Goal: Task Accomplishment & Management: Use online tool/utility

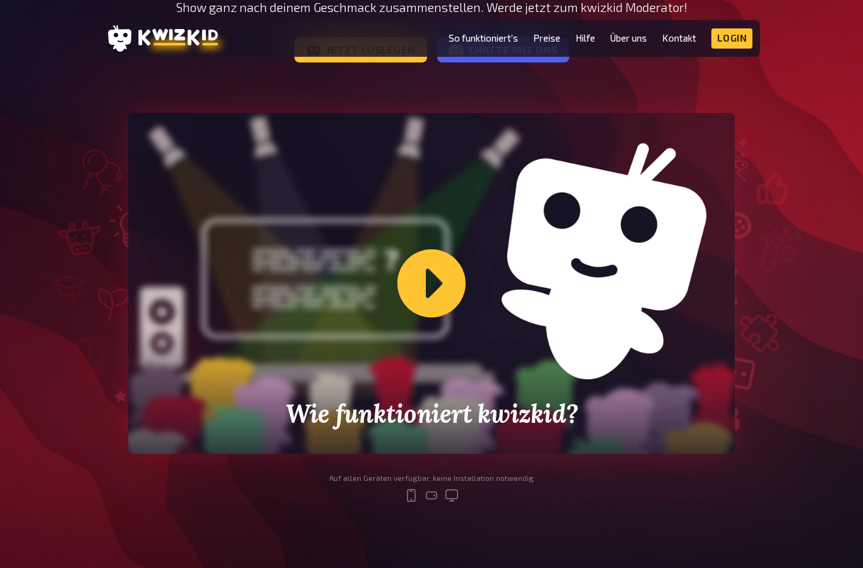
scroll to position [252, 0]
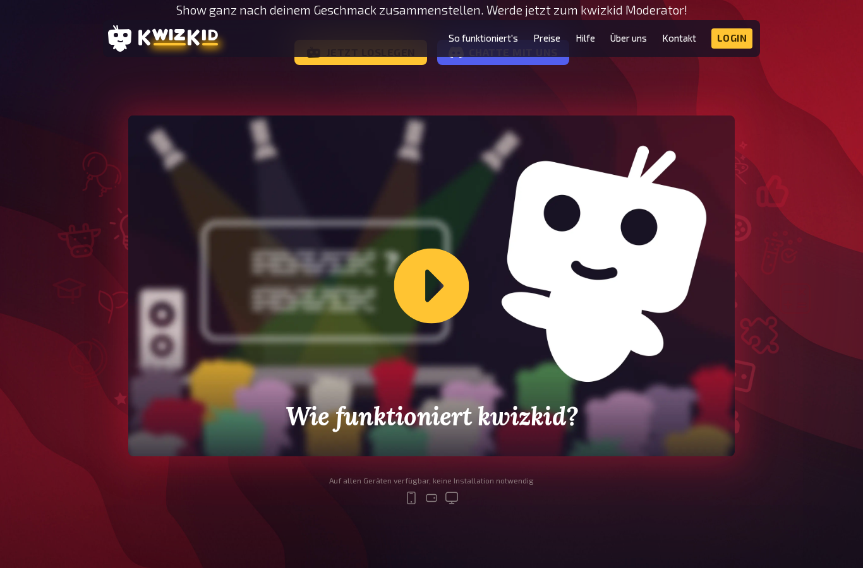
click at [427, 313] on div "Wie funktioniert kwizkid?" at bounding box center [431, 286] width 606 height 341
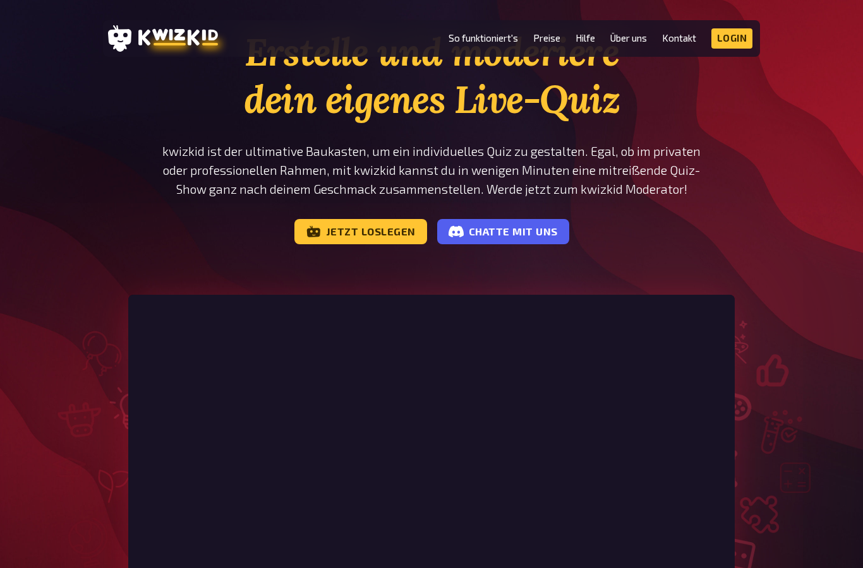
scroll to position [0, 0]
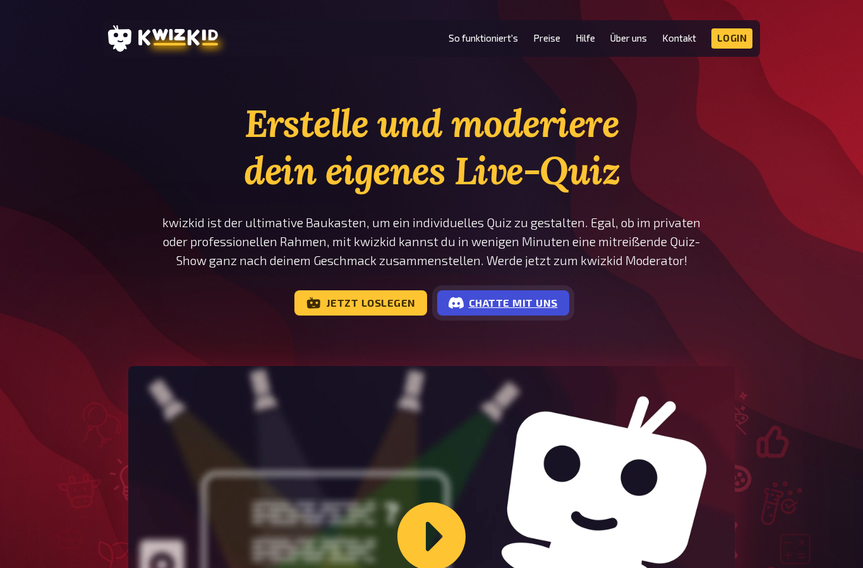
scroll to position [2, 0]
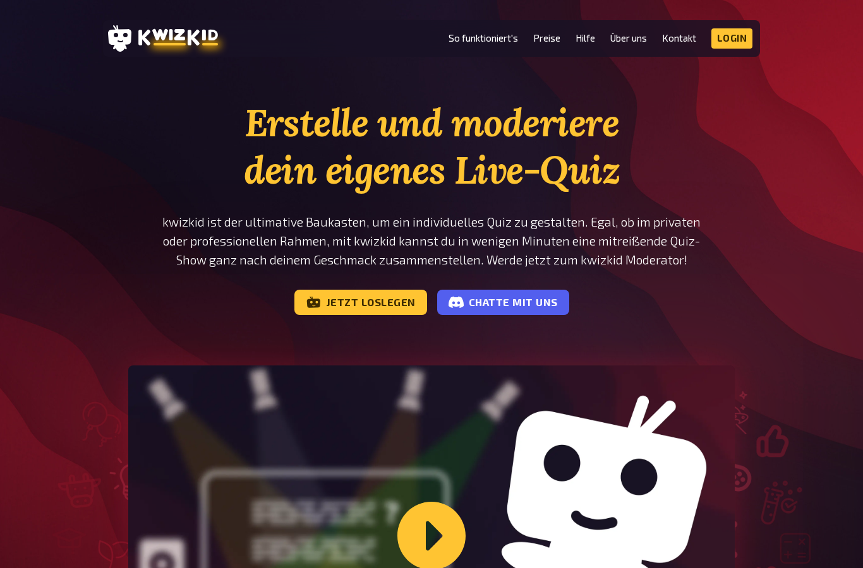
click at [342, 298] on link "Jetzt loslegen" at bounding box center [360, 302] width 133 height 25
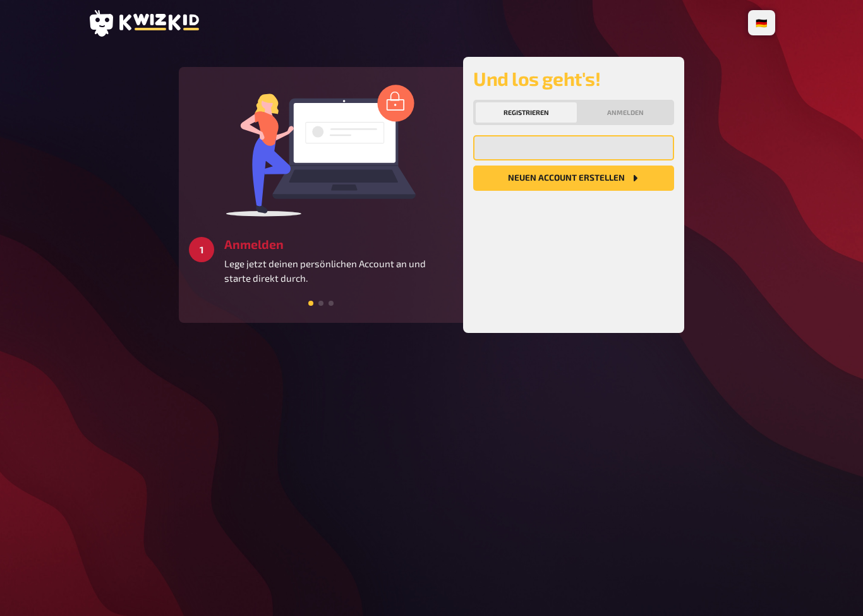
click at [496, 147] on input "email" at bounding box center [573, 147] width 201 height 25
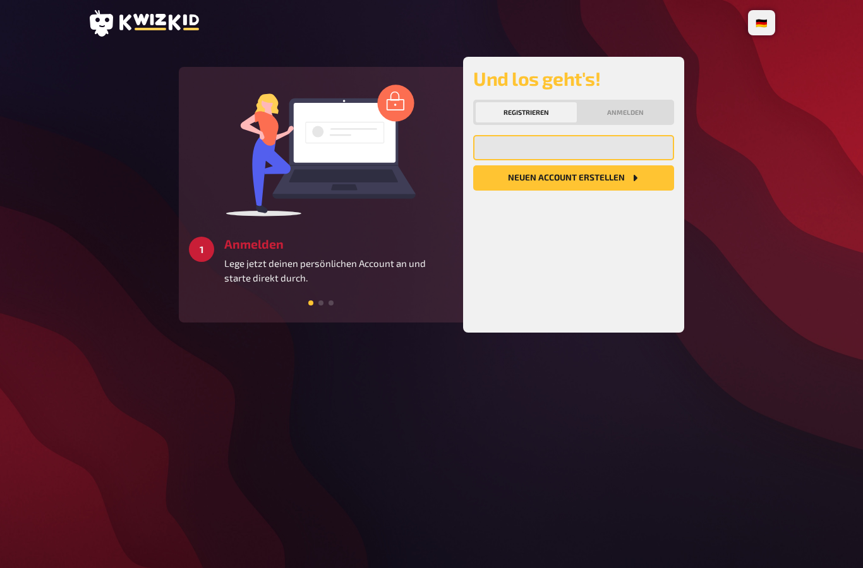
click at [517, 138] on input "email" at bounding box center [573, 147] width 201 height 25
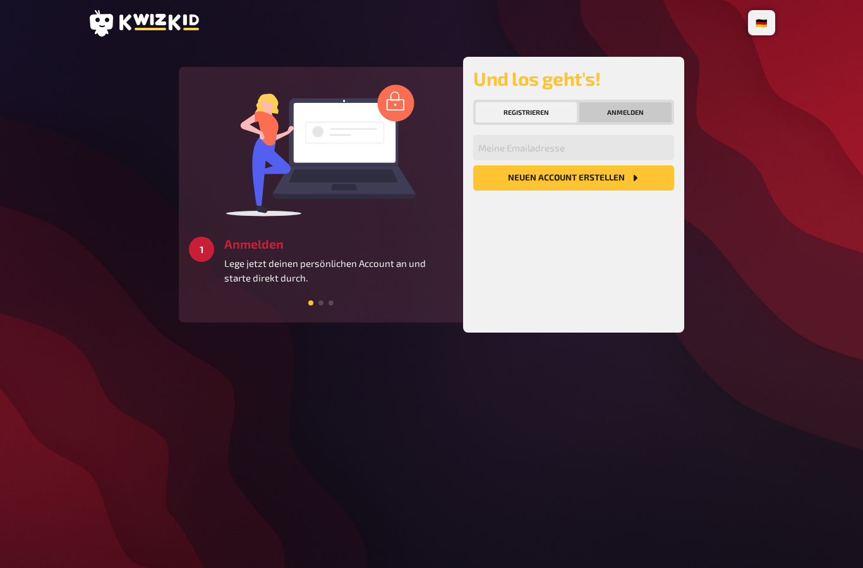
click at [621, 112] on button "Anmelden" at bounding box center [625, 112] width 92 height 20
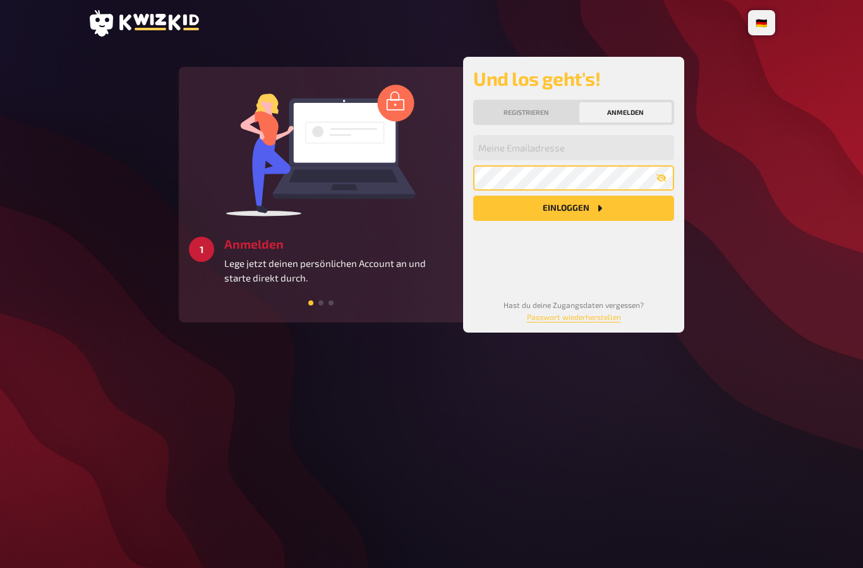
type input "orsi@kwizkid.live"
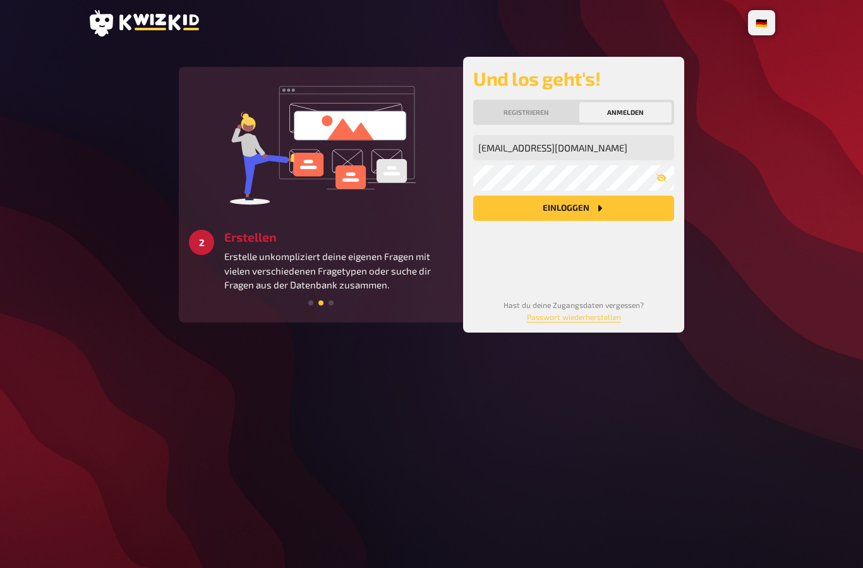
click at [524, 215] on button "Einloggen" at bounding box center [573, 208] width 201 height 25
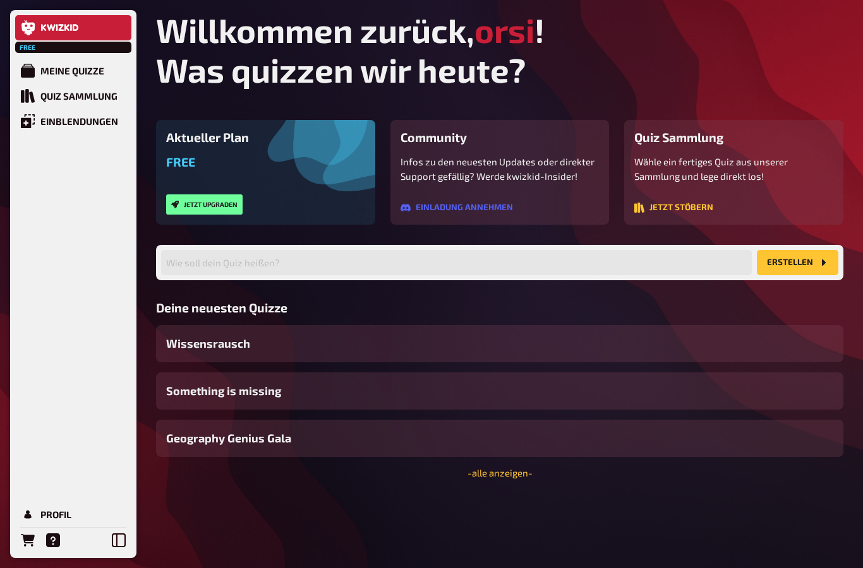
click at [205, 207] on button "Jetzt upgraden" at bounding box center [204, 205] width 76 height 20
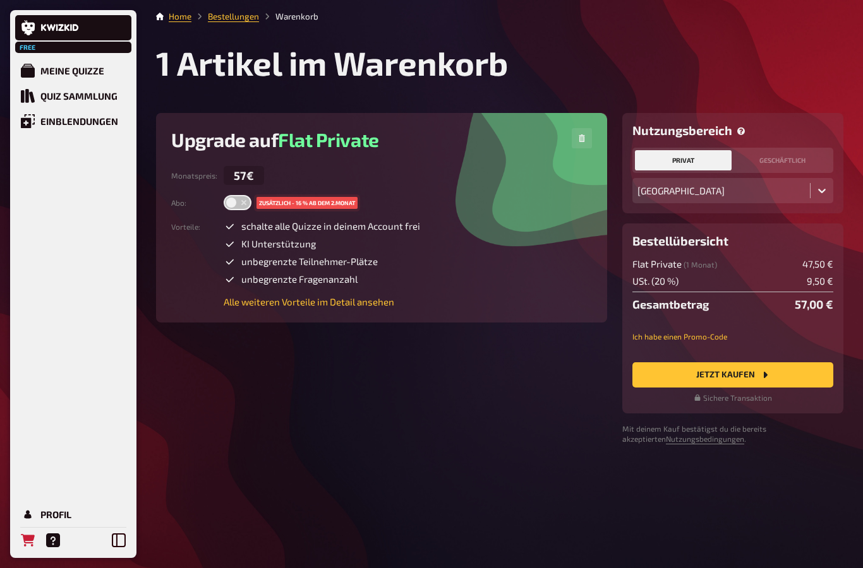
click at [685, 164] on button "privat" at bounding box center [683, 160] width 97 height 20
click at [37, 69] on link "Meine Quizze" at bounding box center [73, 70] width 116 height 25
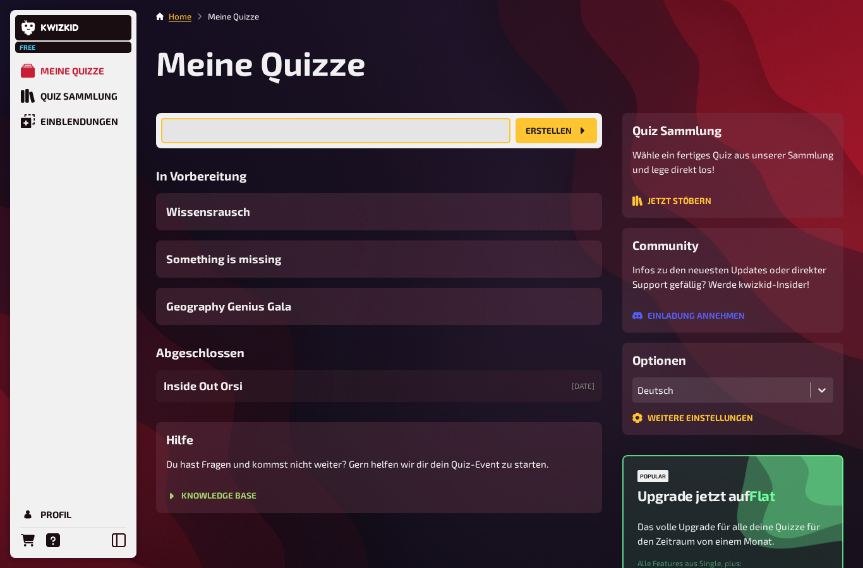
click at [309, 129] on input "text" at bounding box center [335, 130] width 349 height 25
type input "s"
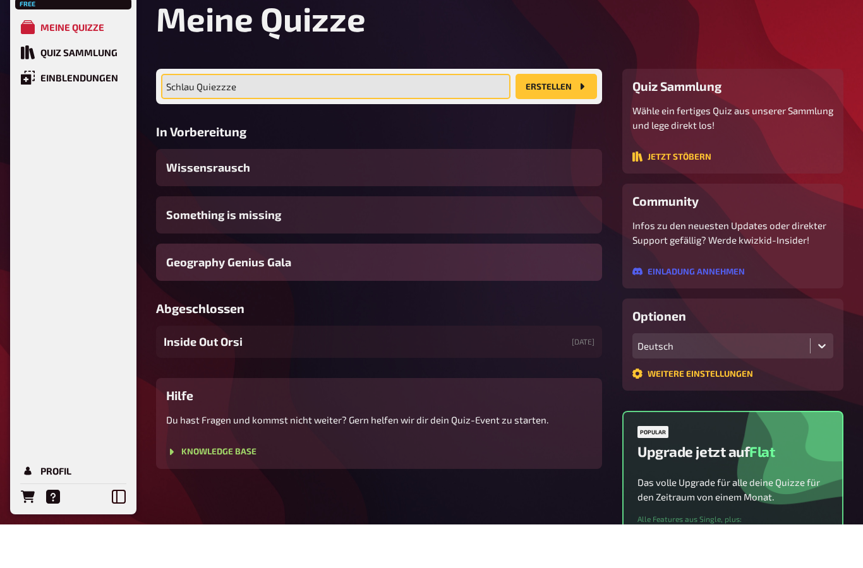
type input "Schlau Quiezzze"
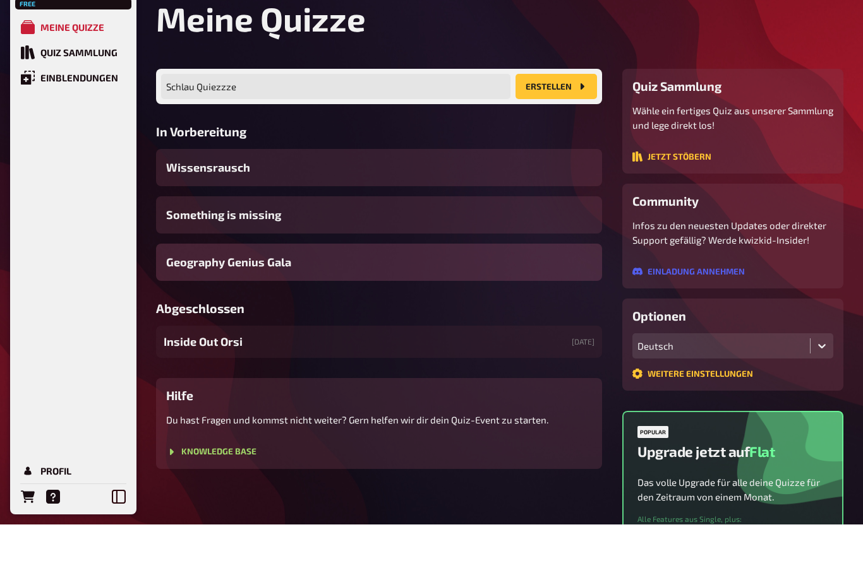
click at [306, 288] on div "Geography Genius Gala" at bounding box center [379, 306] width 446 height 37
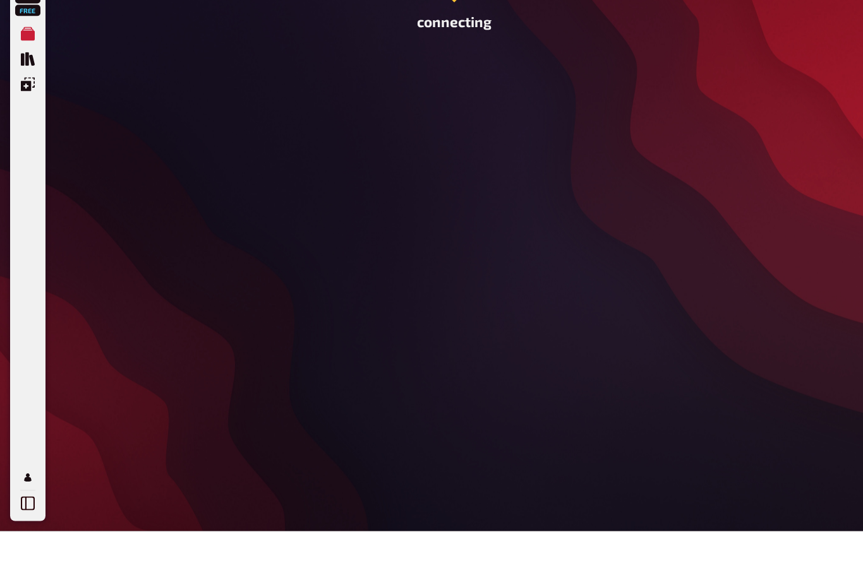
scroll to position [51, 0]
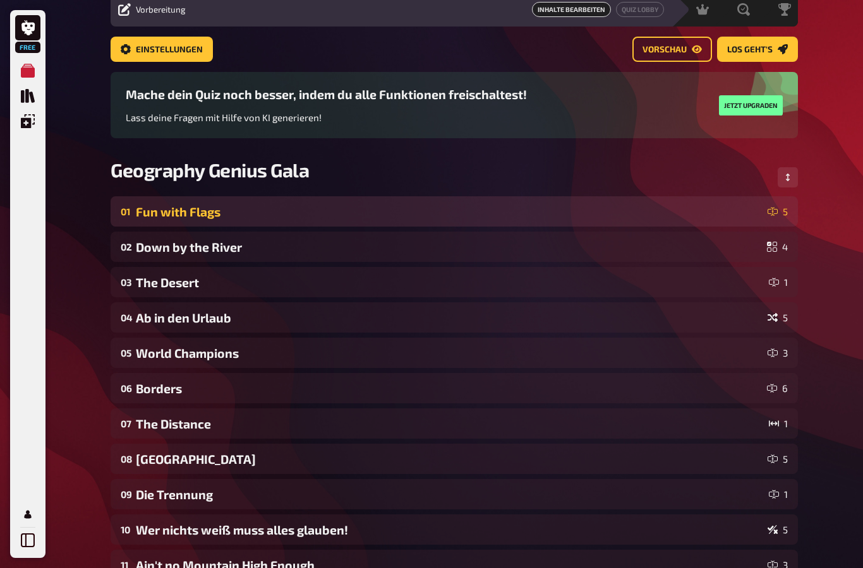
click at [173, 221] on div "01 Fun with Flags 5" at bounding box center [454, 211] width 687 height 30
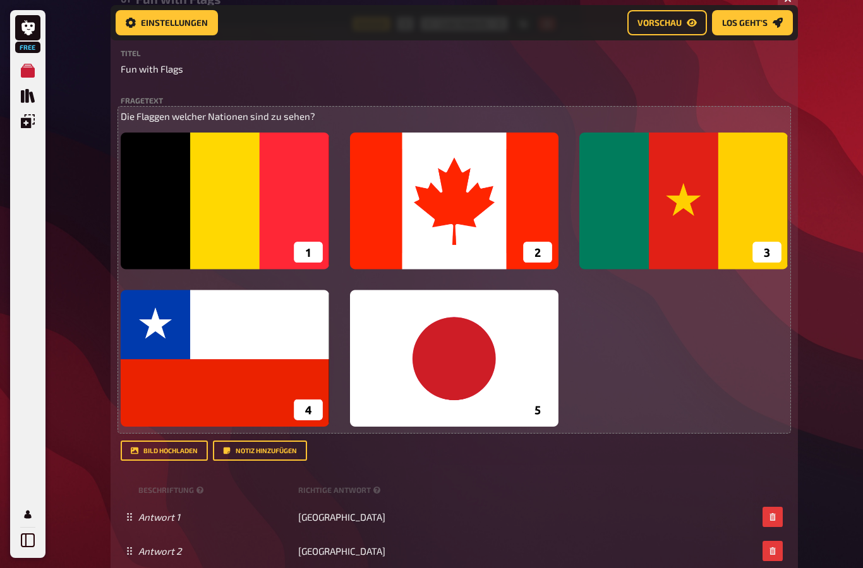
scroll to position [278, 0]
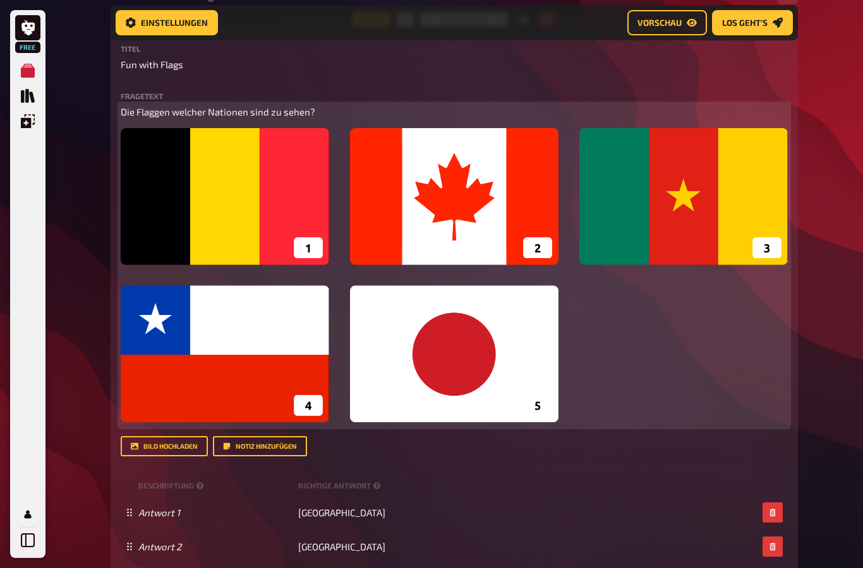
click at [453, 367] on img at bounding box center [454, 275] width 667 height 294
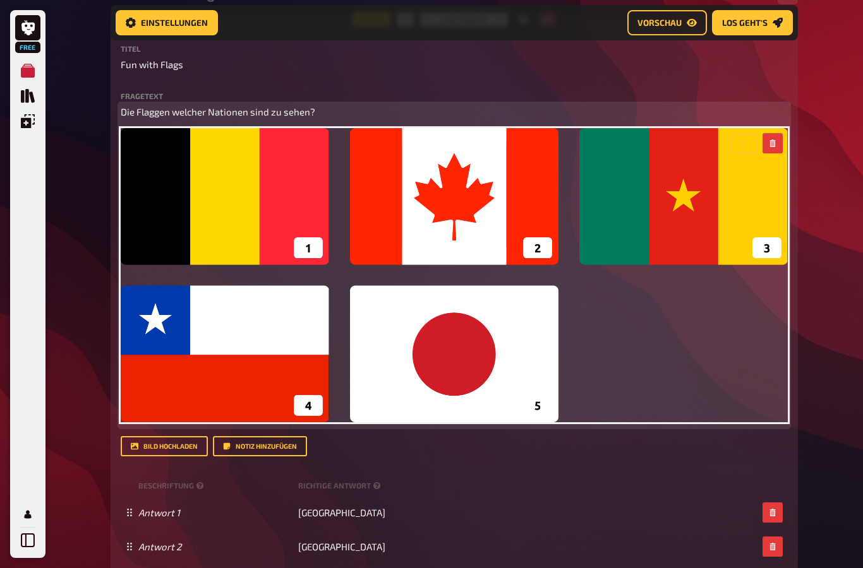
click at [453, 367] on img at bounding box center [454, 275] width 667 height 294
click at [769, 150] on button "button" at bounding box center [772, 143] width 20 height 20
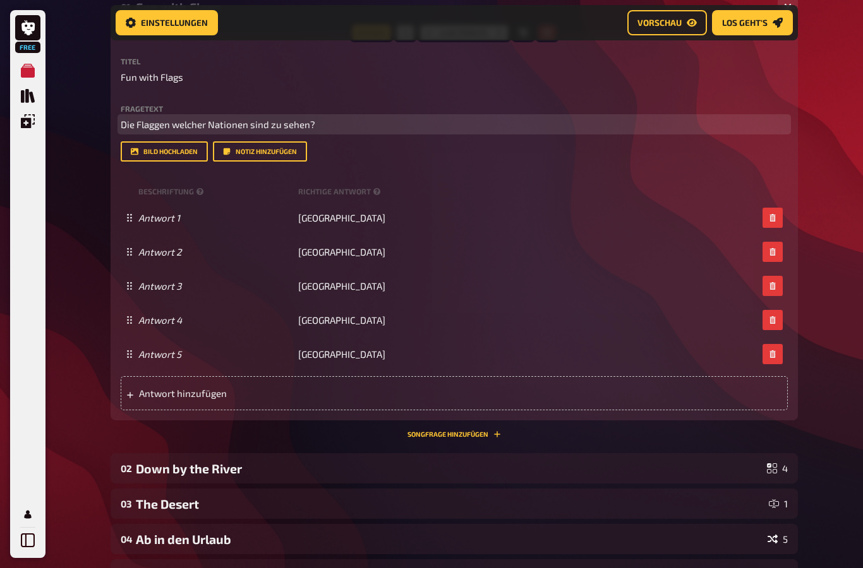
scroll to position [262, 0]
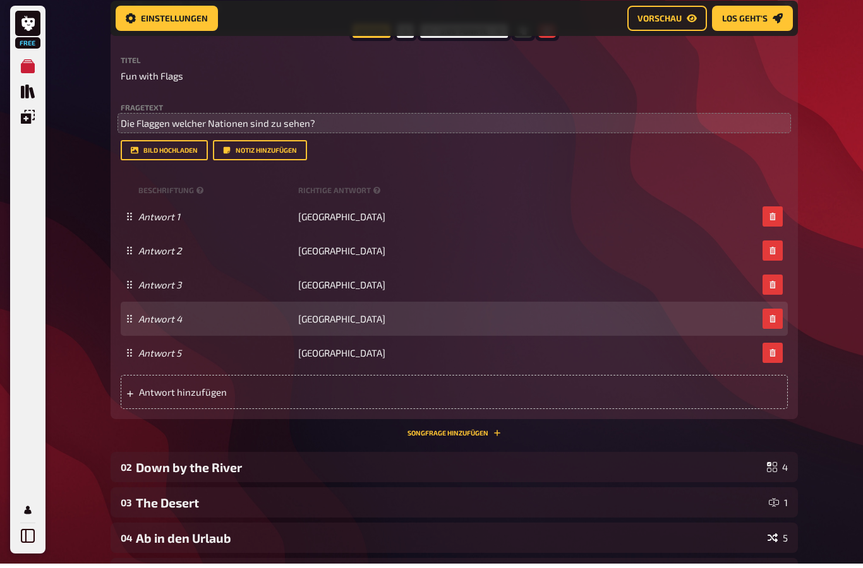
click at [784, 320] on div "Antwort 4 Chile" at bounding box center [454, 323] width 667 height 34
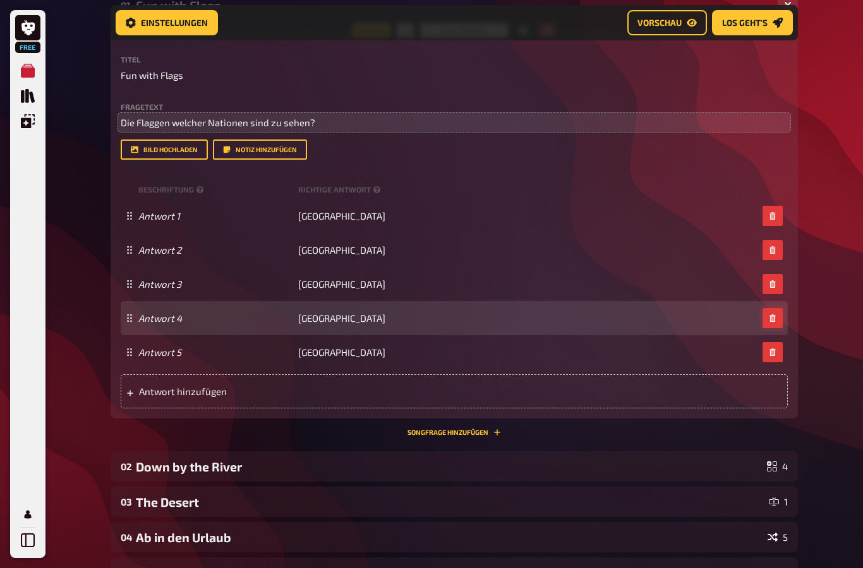
click at [774, 318] on icon "button" at bounding box center [773, 319] width 8 height 8
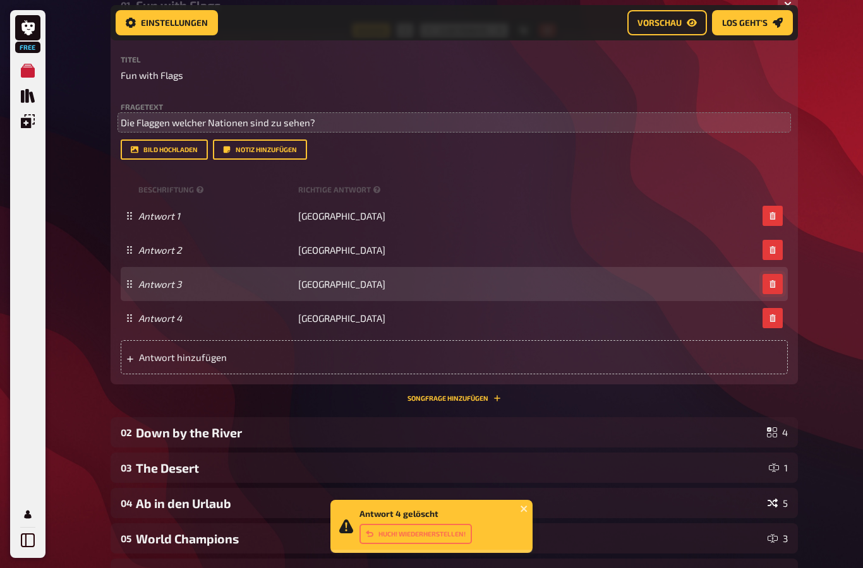
click at [771, 288] on icon "button" at bounding box center [773, 284] width 8 height 8
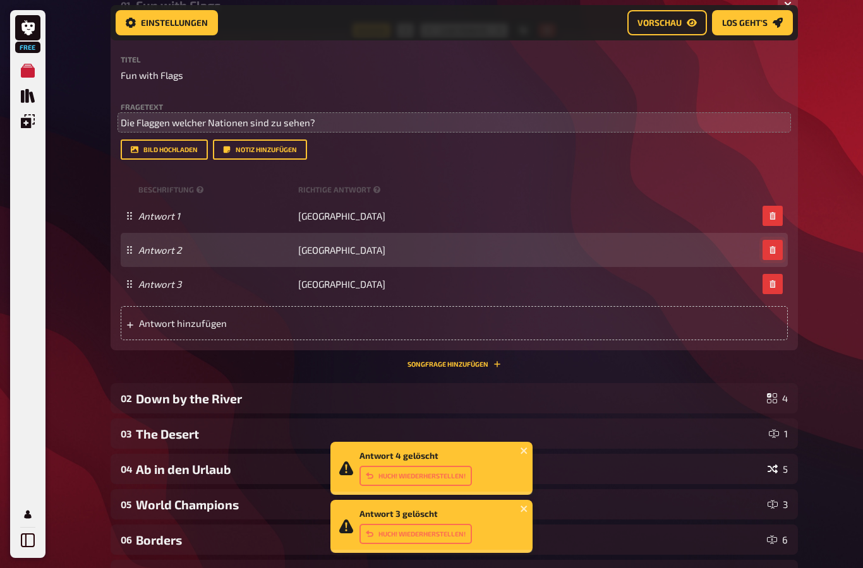
click at [763, 248] on button "button" at bounding box center [772, 250] width 20 height 20
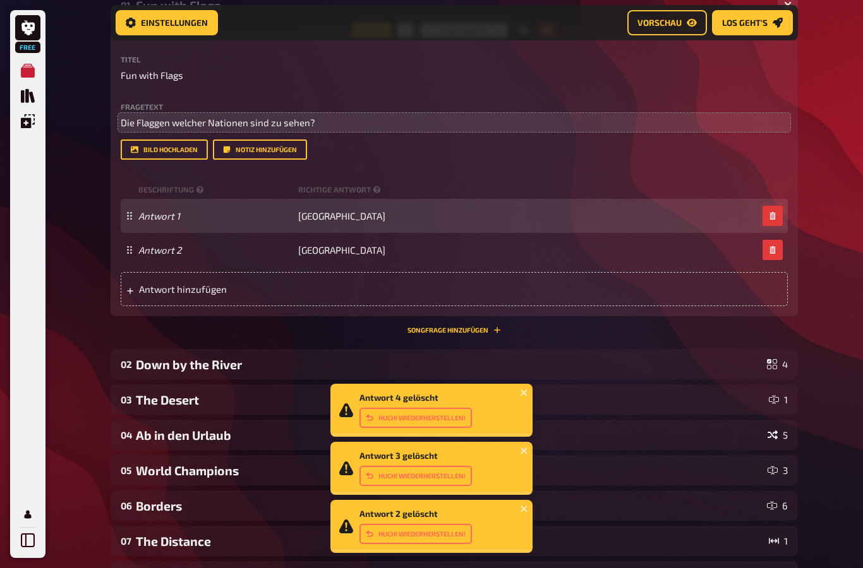
click at [765, 224] on button "button" at bounding box center [772, 216] width 20 height 20
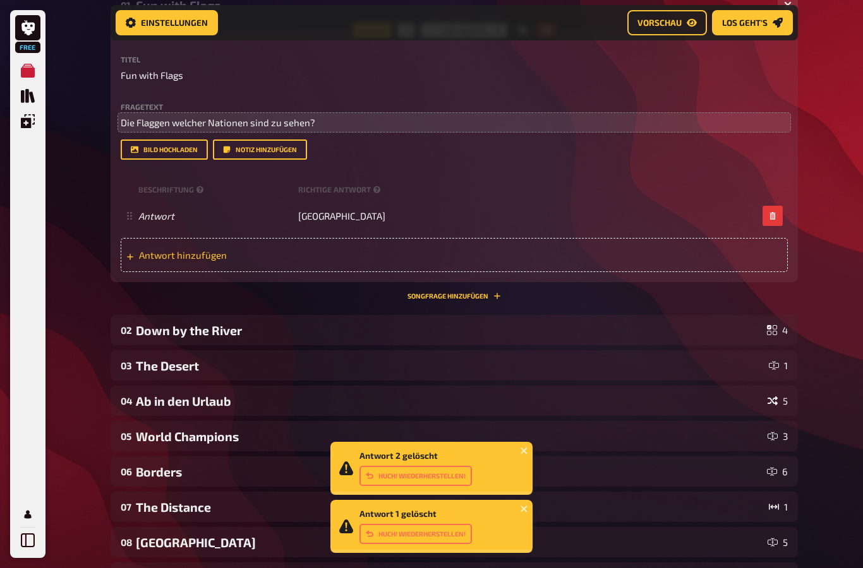
click at [613, 260] on div "Antwort hinzufügen" at bounding box center [454, 255] width 667 height 34
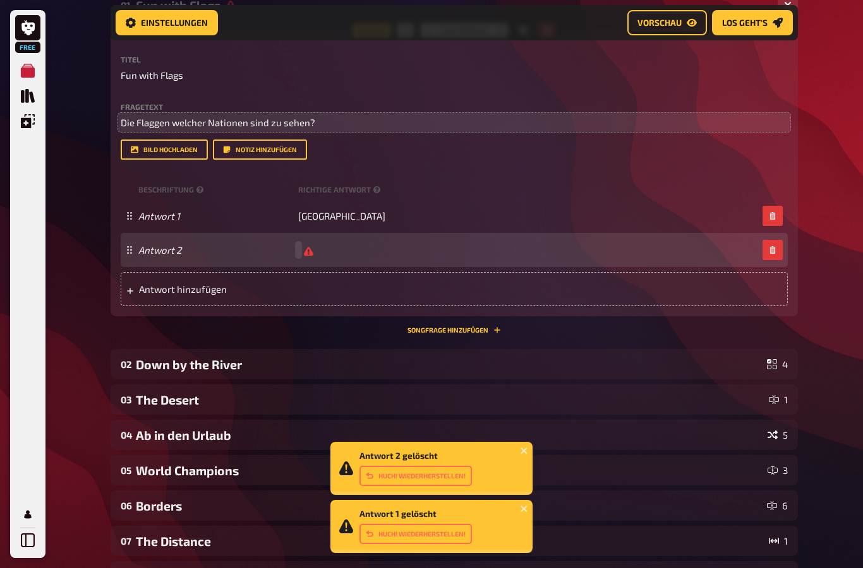
scroll to position [267, 0]
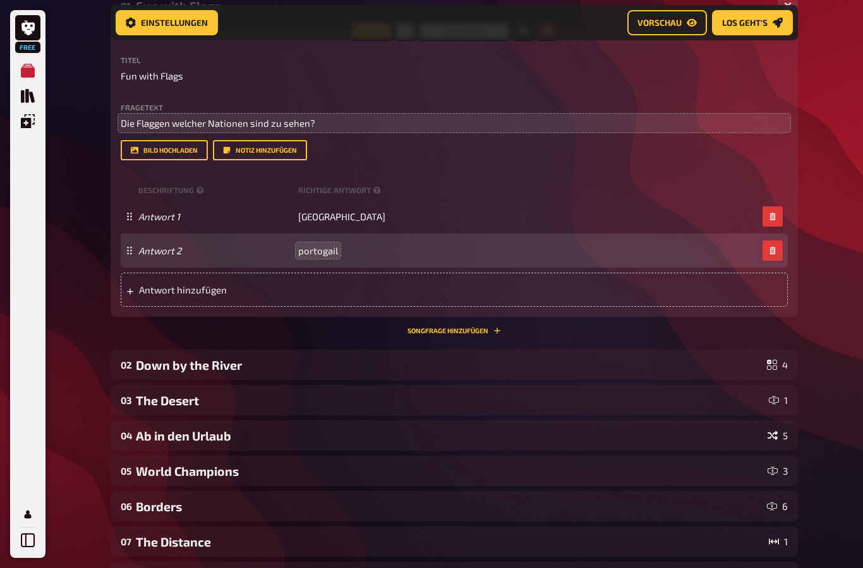
click at [323, 250] on span "portogail" at bounding box center [318, 250] width 40 height 11
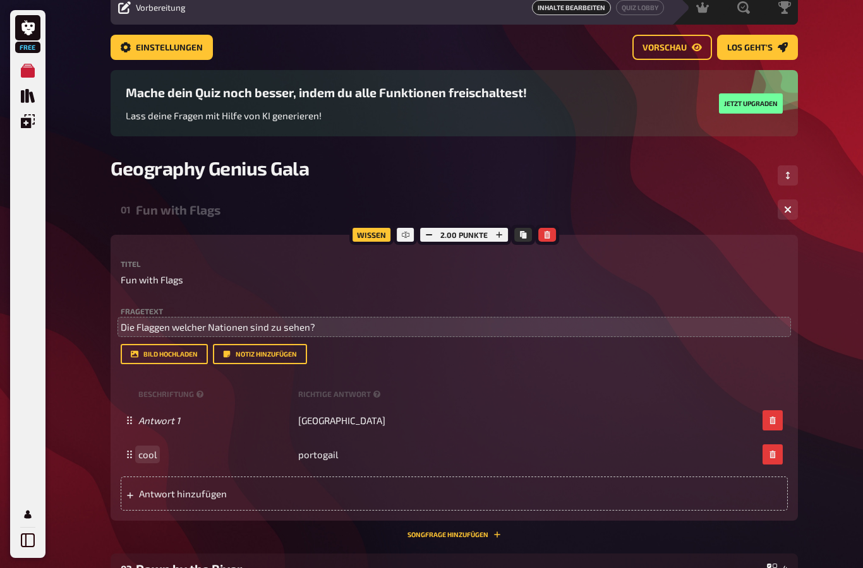
scroll to position [0, 0]
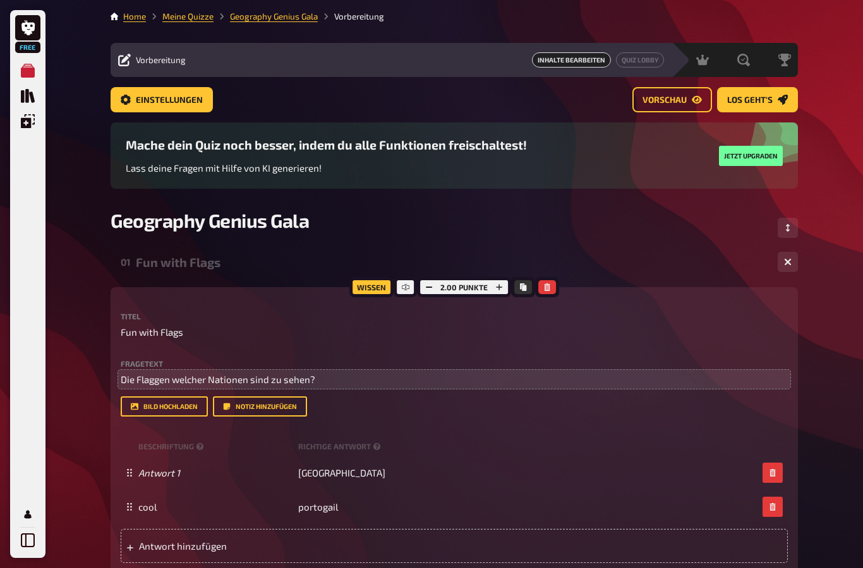
click at [132, 71] on div "Vorbereitung Inhalte Bearbeiten Quiz Lobby" at bounding box center [391, 60] width 561 height 34
click at [135, 59] on div "Vorbereitung" at bounding box center [152, 60] width 68 height 13
click at [212, 56] on div "Inhalte Bearbeiten Quiz Lobby" at bounding box center [428, 59] width 471 height 15
click at [176, 92] on button "Einstellungen" at bounding box center [162, 99] width 102 height 25
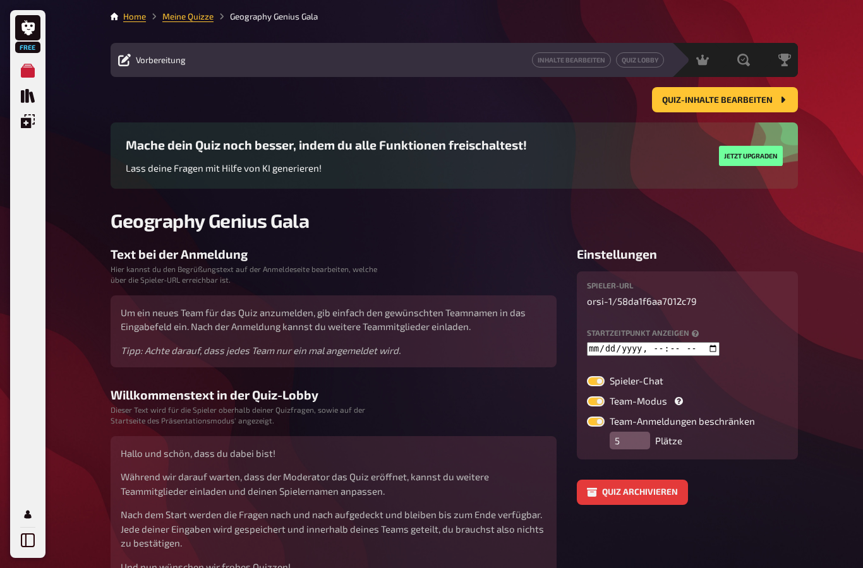
click at [137, 69] on div "Vorbereitung Inhalte Bearbeiten Quiz Lobby" at bounding box center [391, 60] width 561 height 34
click at [536, 71] on div "Vorbereitung Inhalte Bearbeiten Quiz Lobby" at bounding box center [391, 60] width 561 height 34
click at [535, 71] on div "Vorbereitung Inhalte Bearbeiten Quiz Lobby" at bounding box center [391, 60] width 561 height 34
click at [561, 74] on div "Vorbereitung Inhalte Bearbeiten Quiz Lobby" at bounding box center [391, 60] width 561 height 34
drag, startPoint x: 142, startPoint y: 20, endPoint x: 165, endPoint y: 20, distance: 23.4
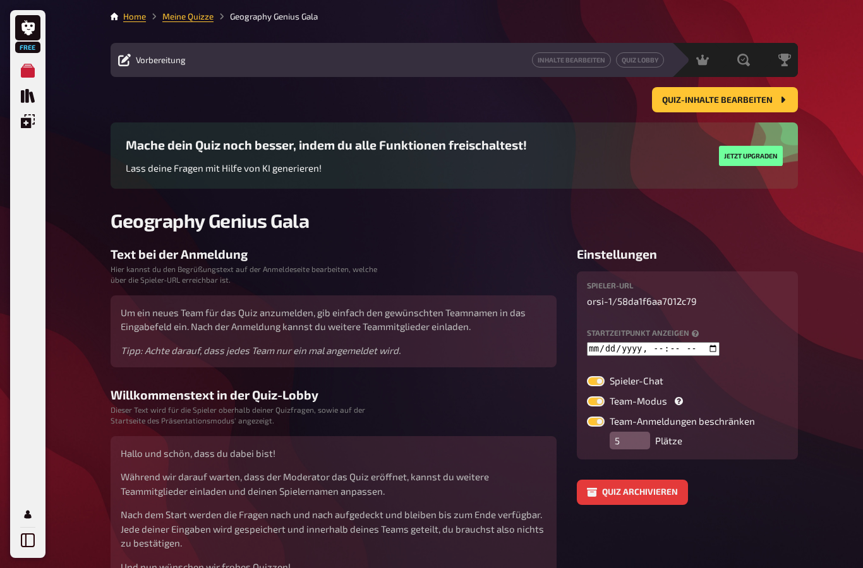
click at [142, 20] on link "Home" at bounding box center [134, 16] width 23 height 10
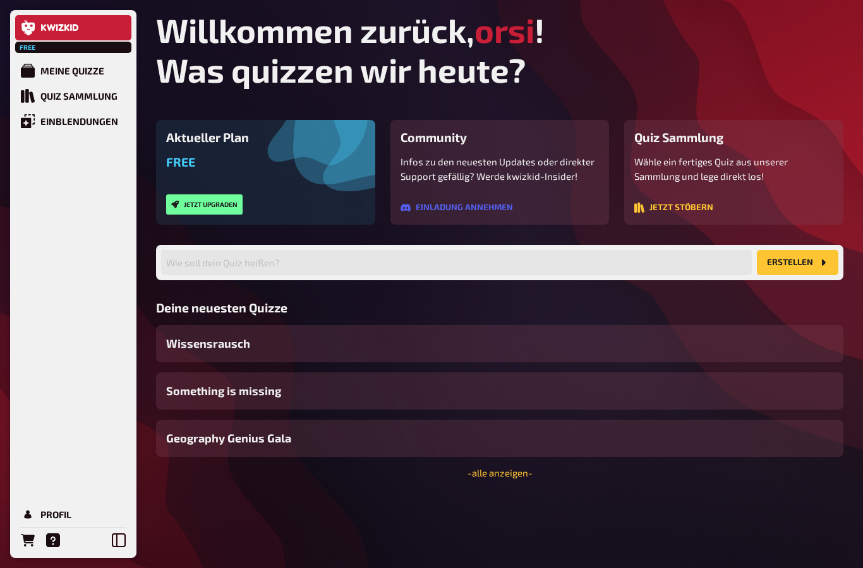
click at [227, 207] on button "Jetzt upgraden" at bounding box center [204, 205] width 76 height 20
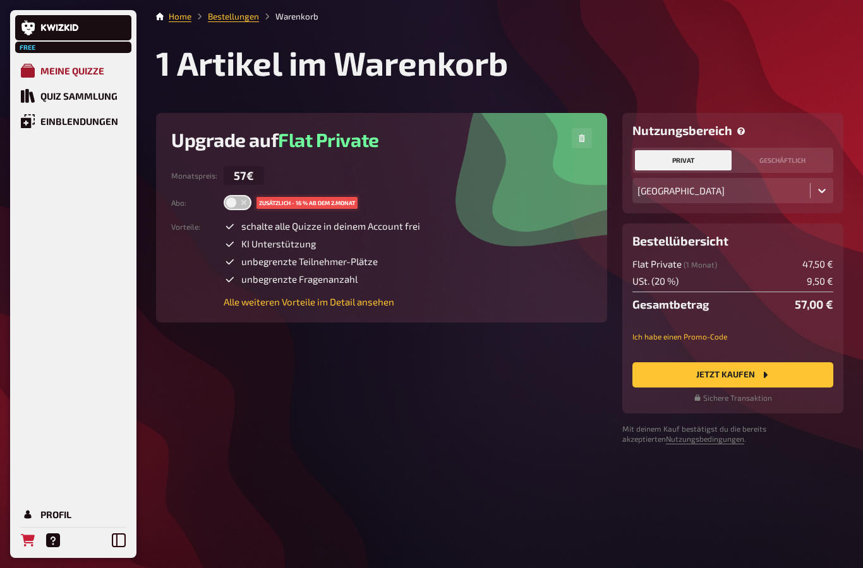
click at [47, 73] on div "Meine Quizze" at bounding box center [72, 70] width 64 height 11
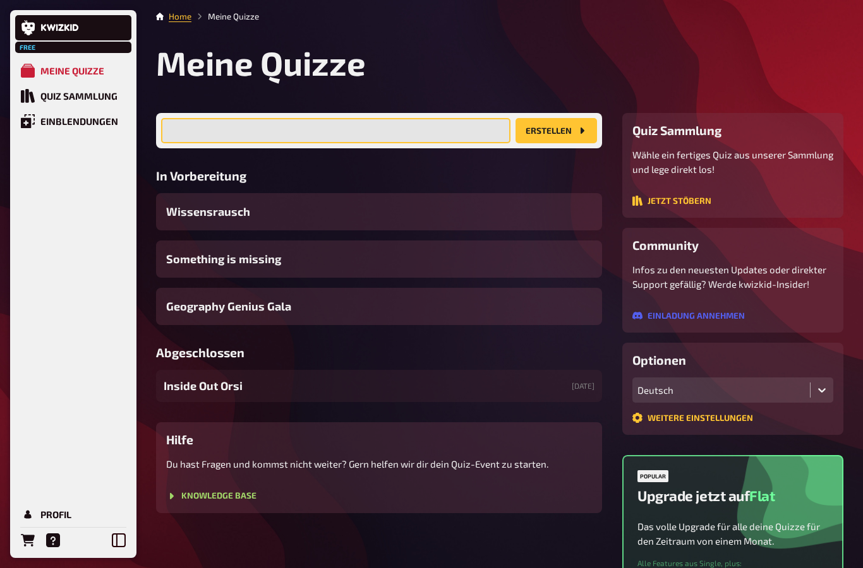
click at [246, 129] on input "text" at bounding box center [335, 130] width 349 height 25
type input "sch"
click at [556, 131] on button "Erstellen" at bounding box center [555, 130] width 81 height 25
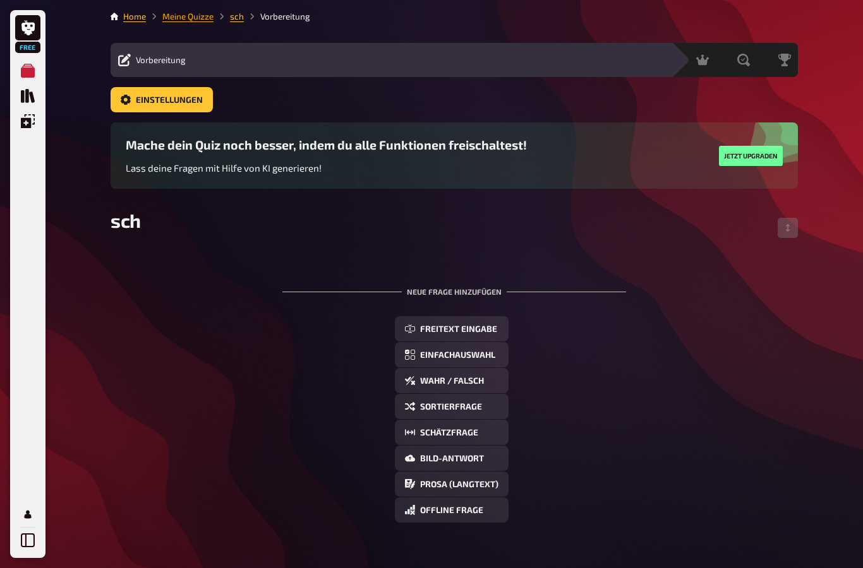
click at [180, 18] on link "Meine Quizze" at bounding box center [187, 16] width 51 height 10
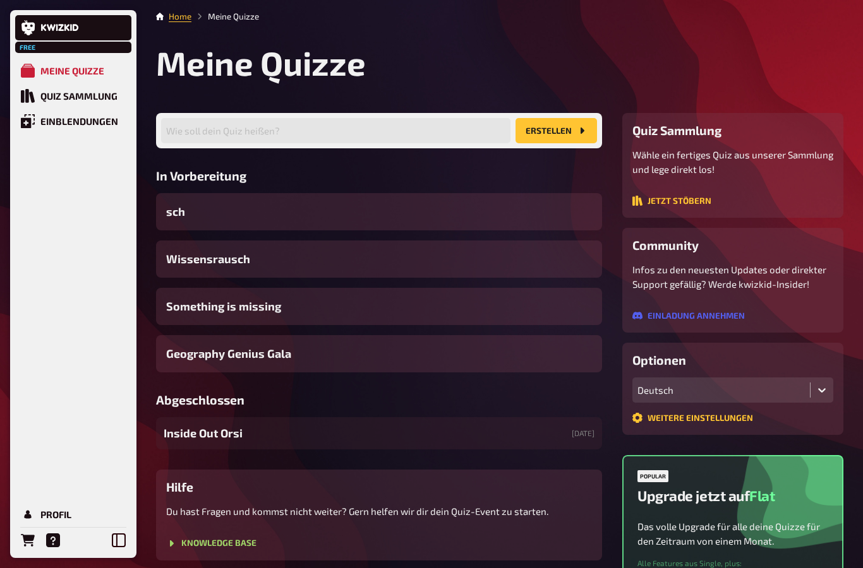
drag, startPoint x: 175, startPoint y: 144, endPoint x: 167, endPoint y: 144, distance: 7.6
click at [175, 144] on div "Wie soll dein Quiz heißen? [GEOGRAPHIC_DATA]" at bounding box center [379, 130] width 446 height 35
click at [202, 215] on div "sch" at bounding box center [379, 211] width 446 height 37
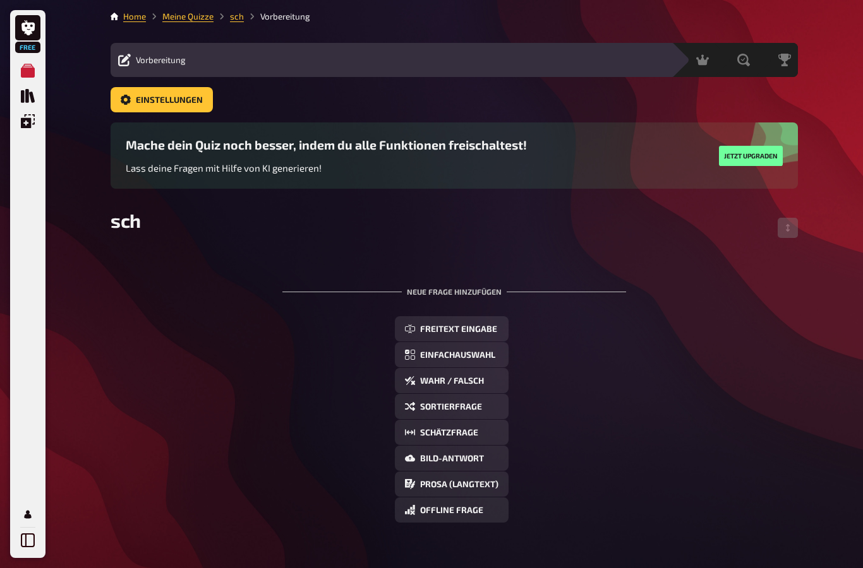
click at [233, 16] on link "sch" at bounding box center [237, 16] width 14 height 10
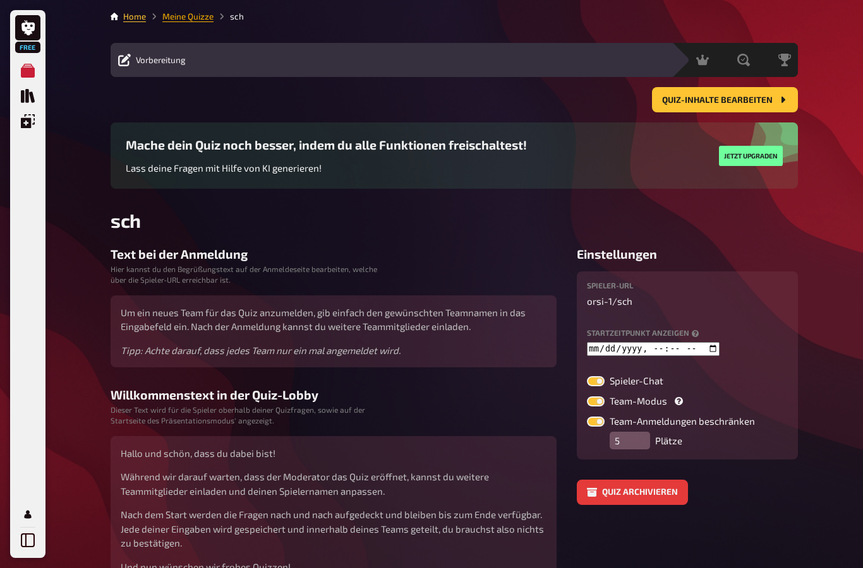
click at [188, 18] on link "Meine Quizze" at bounding box center [187, 16] width 51 height 10
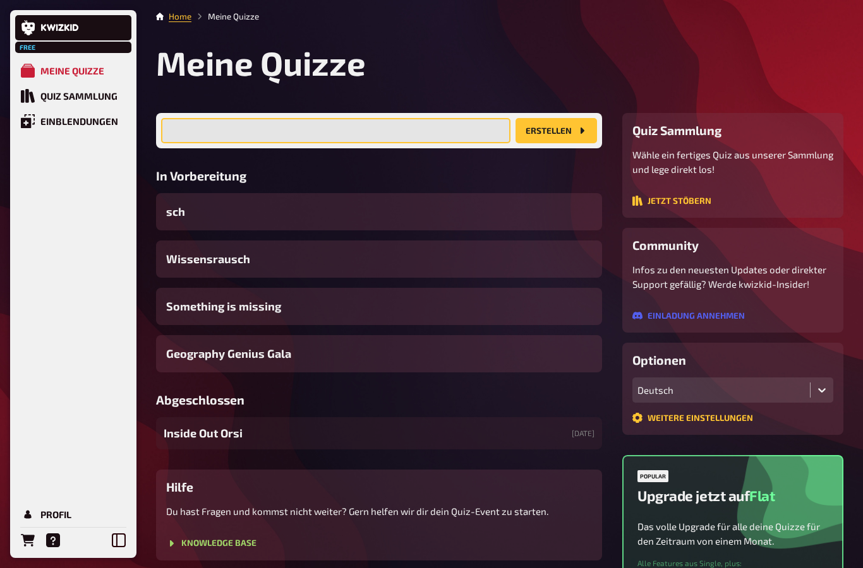
click at [171, 135] on input "text" at bounding box center [335, 130] width 349 height 25
type input "schlaues quizzzzzzs"
click at [556, 131] on button "Erstellen" at bounding box center [555, 130] width 81 height 25
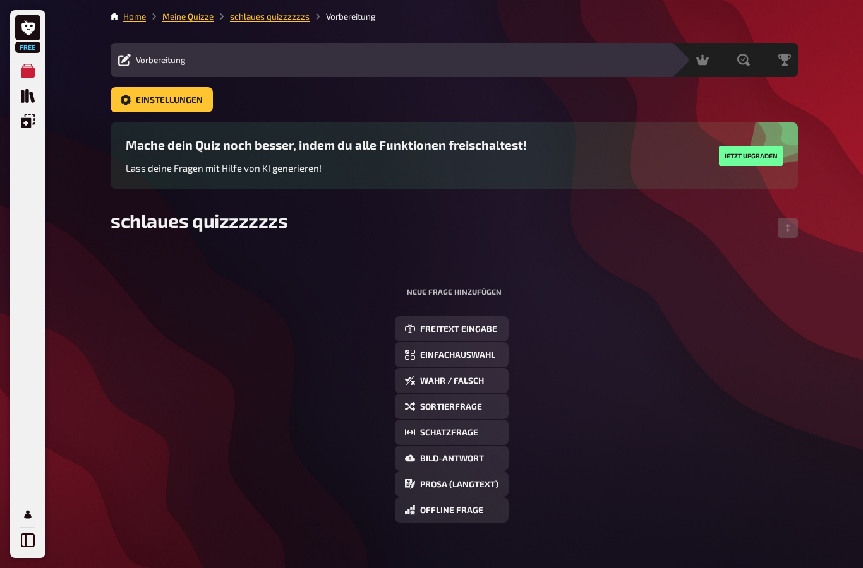
drag, startPoint x: 270, startPoint y: 18, endPoint x: 279, endPoint y: 9, distance: 12.5
click at [270, 18] on link "schlaues quizzzzzzs" at bounding box center [270, 16] width 80 height 10
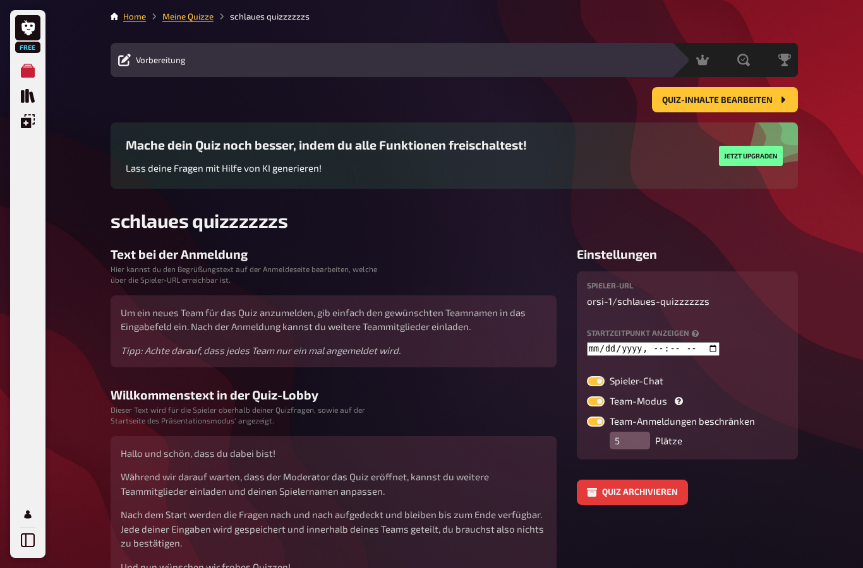
click at [277, 18] on li "schlaues quizzzzzzs" at bounding box center [261, 16] width 96 height 13
click at [262, 15] on li "schlaues quizzzzzzs" at bounding box center [261, 16] width 96 height 13
click at [289, 16] on li "schlaues quizzzzzzs" at bounding box center [261, 16] width 96 height 13
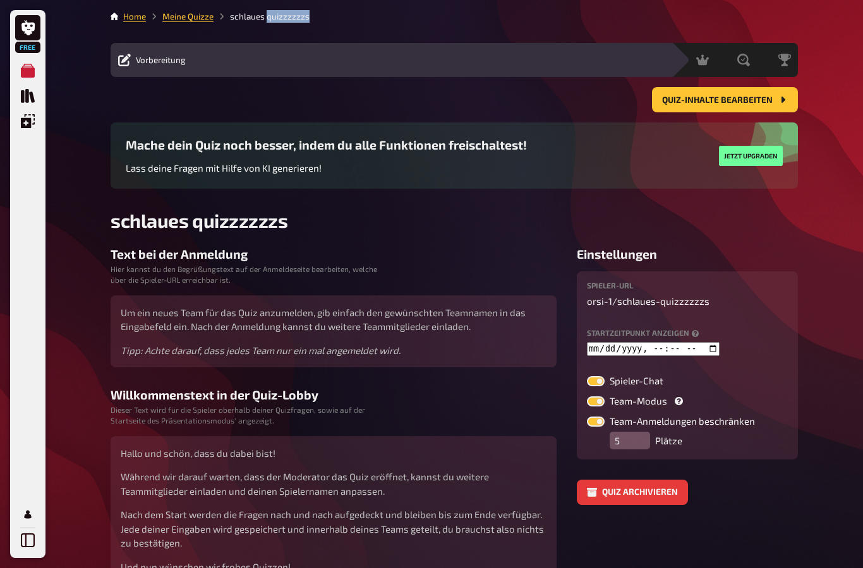
click at [289, 16] on li "schlaues quizzzzzzs" at bounding box center [261, 16] width 96 height 13
click at [258, 23] on main "Home Meine Quizze schlaues quizzzzzzs Vorbereitung Inhalte Bearbeiten Quiz Lobb…" at bounding box center [454, 297] width 687 height 574
click at [243, 23] on main "Home Meine Quizze schlaues quizzzzzzs Vorbereitung Inhalte Bearbeiten Quiz Lobb…" at bounding box center [454, 297] width 687 height 574
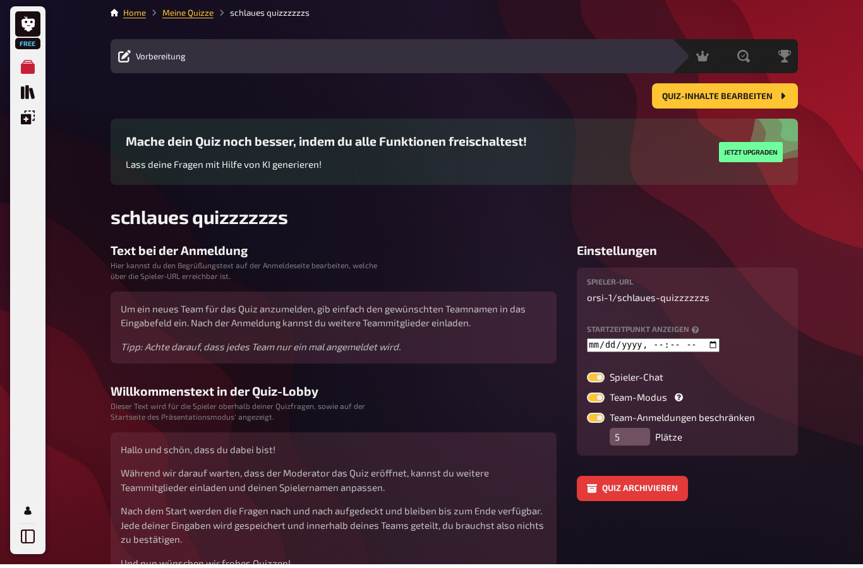
click at [279, 15] on li "schlaues quizzzzzzs" at bounding box center [261, 16] width 96 height 13
click at [273, 13] on li "schlaues quizzzzzzs" at bounding box center [261, 16] width 96 height 13
copy li "schlaues quizzzzzzs"
click at [209, 12] on link "Meine Quizze" at bounding box center [187, 16] width 51 height 10
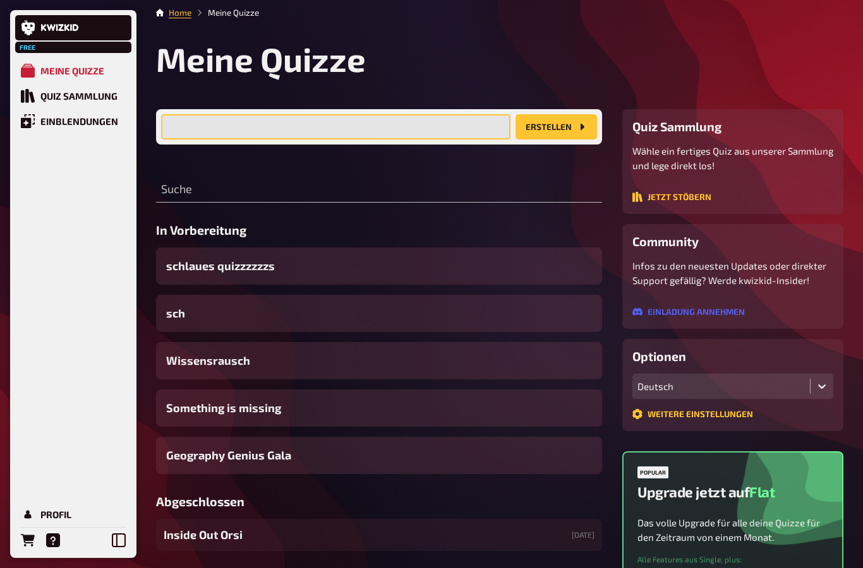
click at [267, 131] on input "text" at bounding box center [335, 126] width 349 height 25
click at [196, 121] on input "text" at bounding box center [335, 126] width 349 height 25
click at [196, 120] on input "text" at bounding box center [335, 127] width 349 height 25
paste input "schlaues quizzzzzzs"
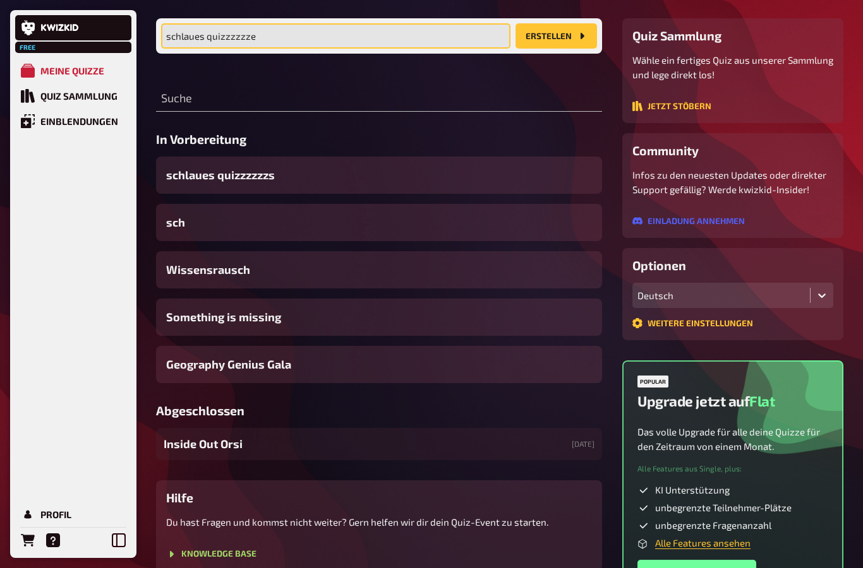
scroll to position [0, 0]
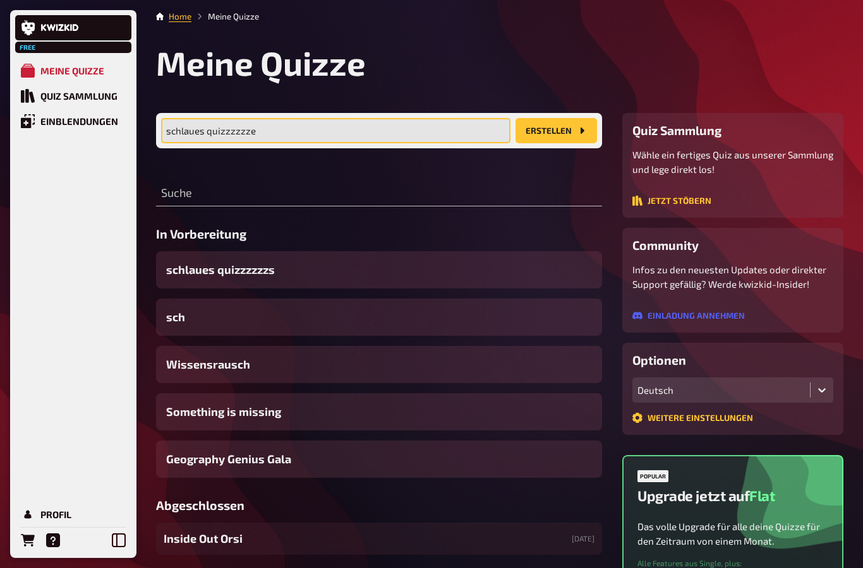
type input "schlaues quizzzzzze"
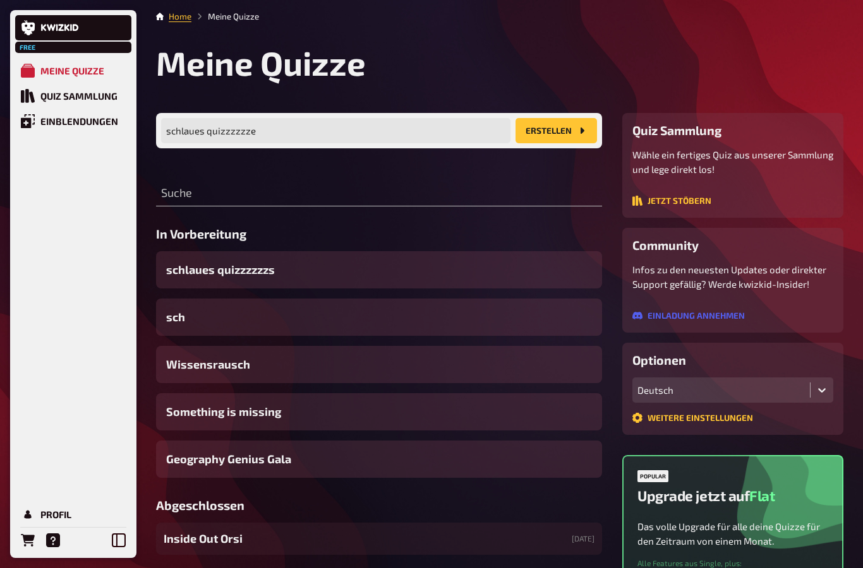
click at [559, 134] on button "Erstellen" at bounding box center [555, 130] width 81 height 25
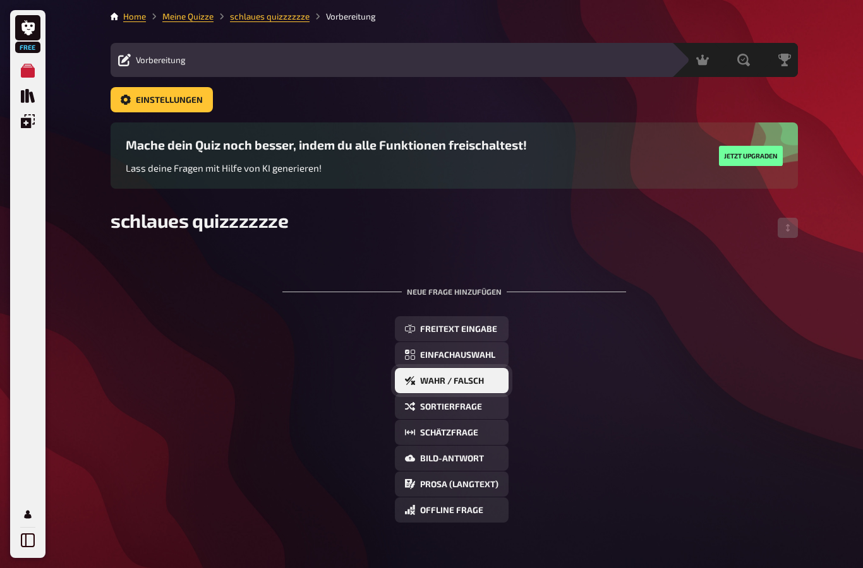
click at [453, 380] on span "Wahr / Falsch" at bounding box center [452, 381] width 64 height 9
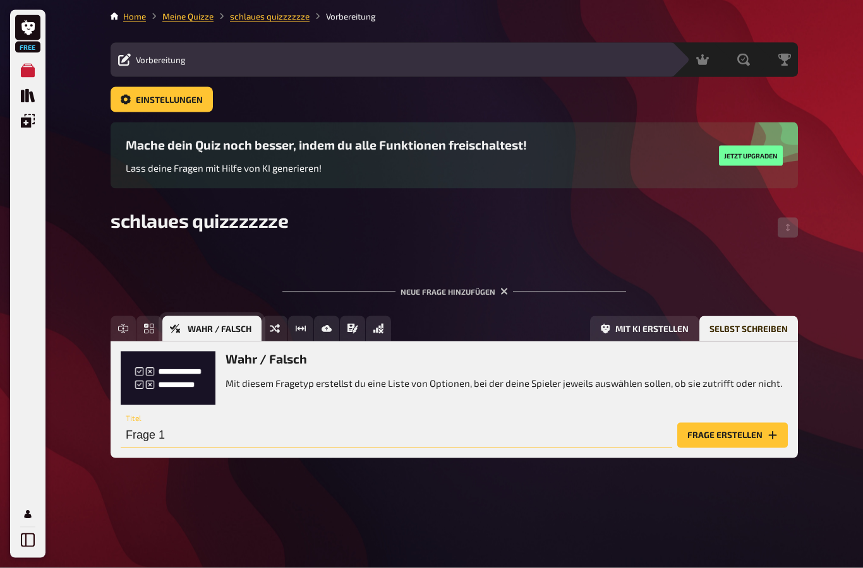
scroll to position [51, 0]
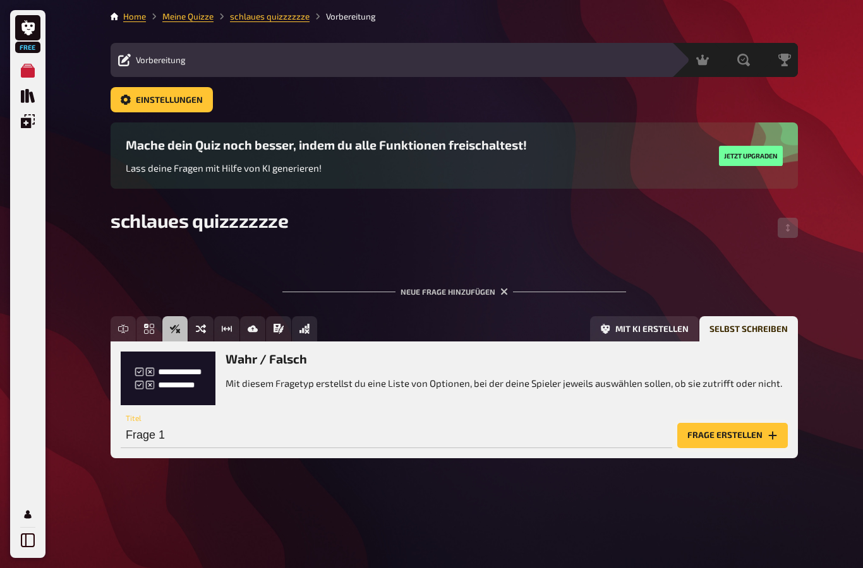
click at [724, 423] on button "Frage erstellen" at bounding box center [732, 435] width 111 height 25
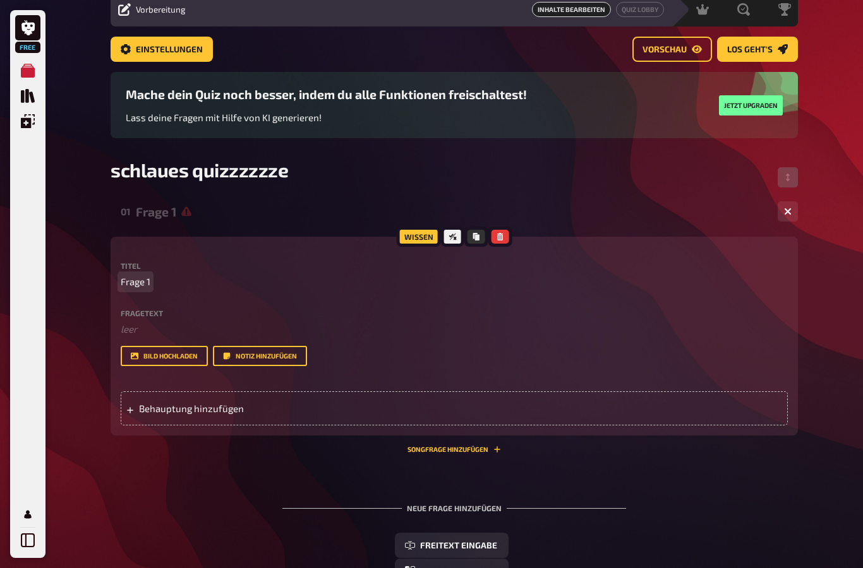
click at [151, 285] on p "Frage 1" at bounding box center [454, 282] width 667 height 15
click at [24, 100] on icon "Quiz Sammlung" at bounding box center [28, 96] width 14 height 14
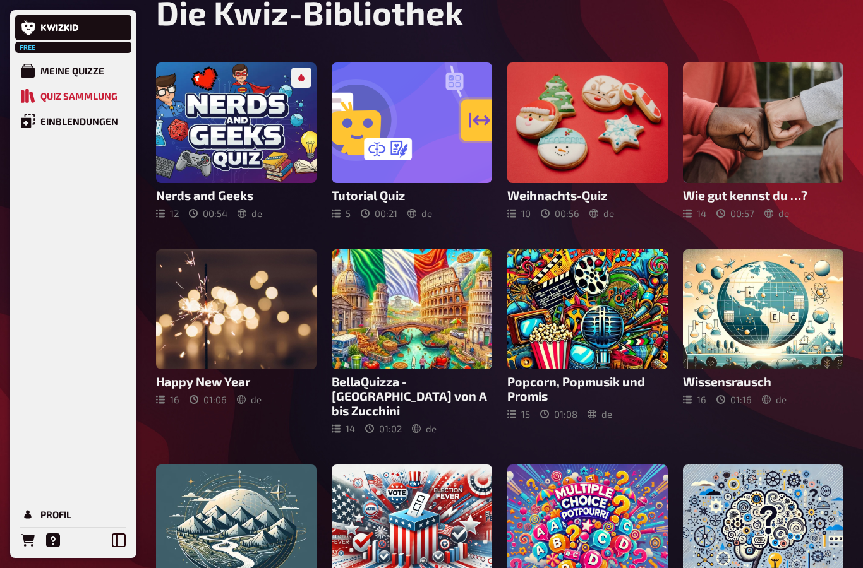
scroll to position [62, 0]
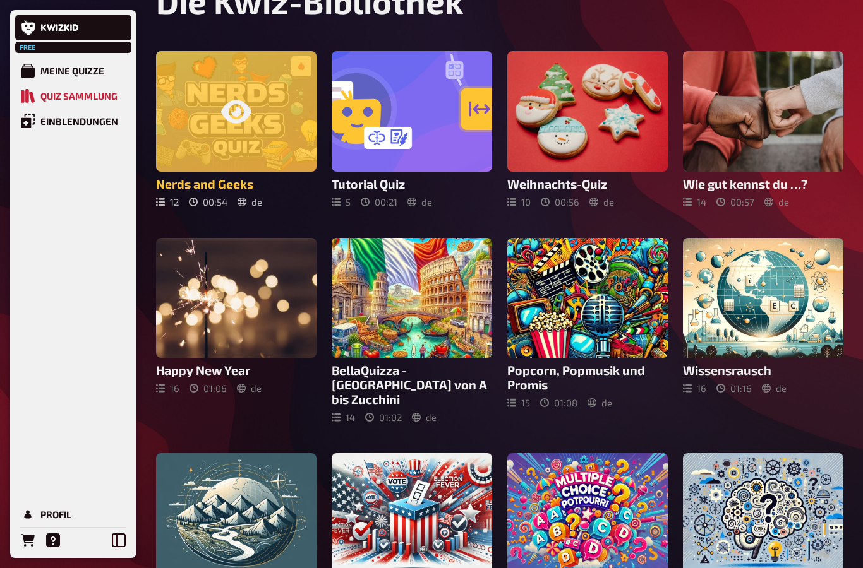
click at [258, 142] on div at bounding box center [236, 111] width 160 height 121
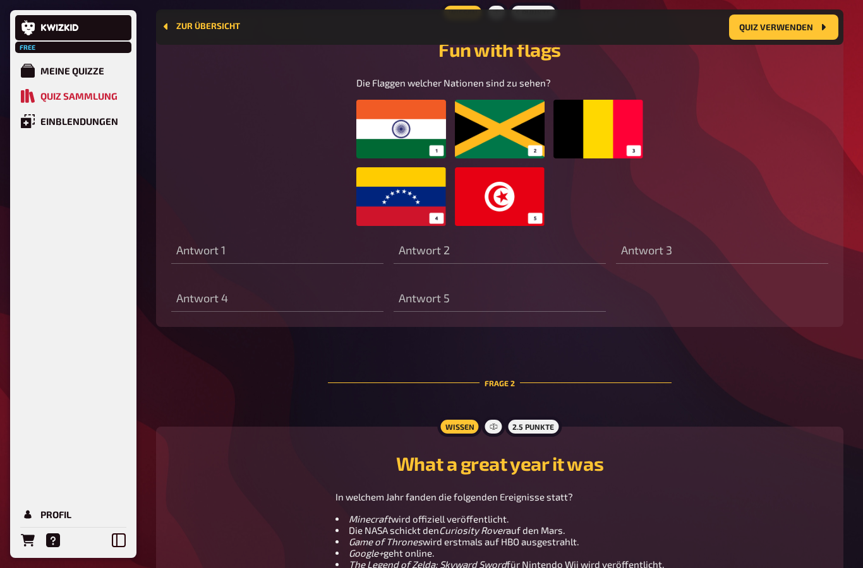
scroll to position [452, 0]
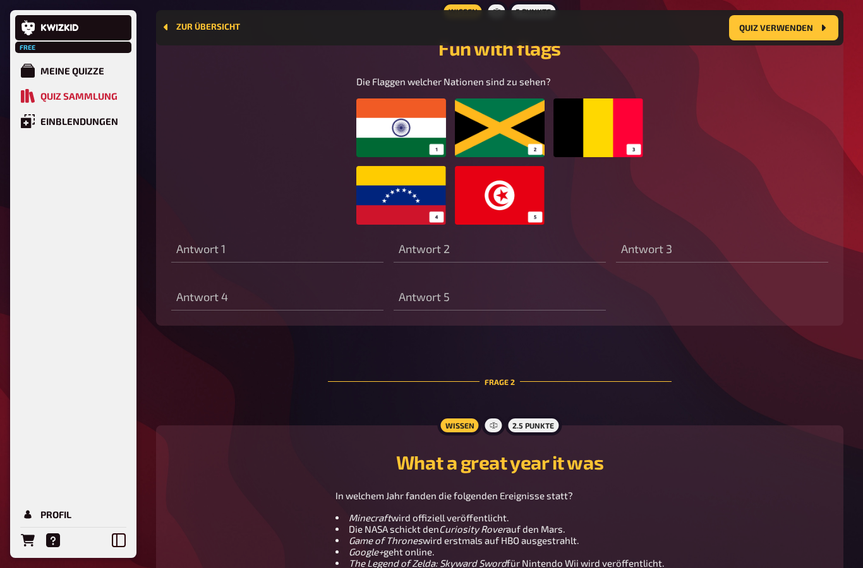
click at [508, 193] on img at bounding box center [499, 162] width 286 height 126
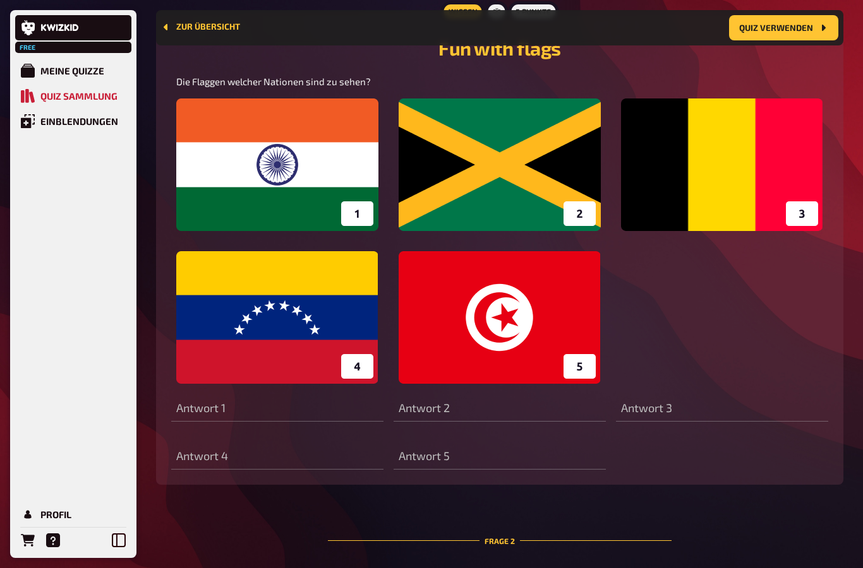
click at [509, 323] on img at bounding box center [499, 241] width 647 height 285
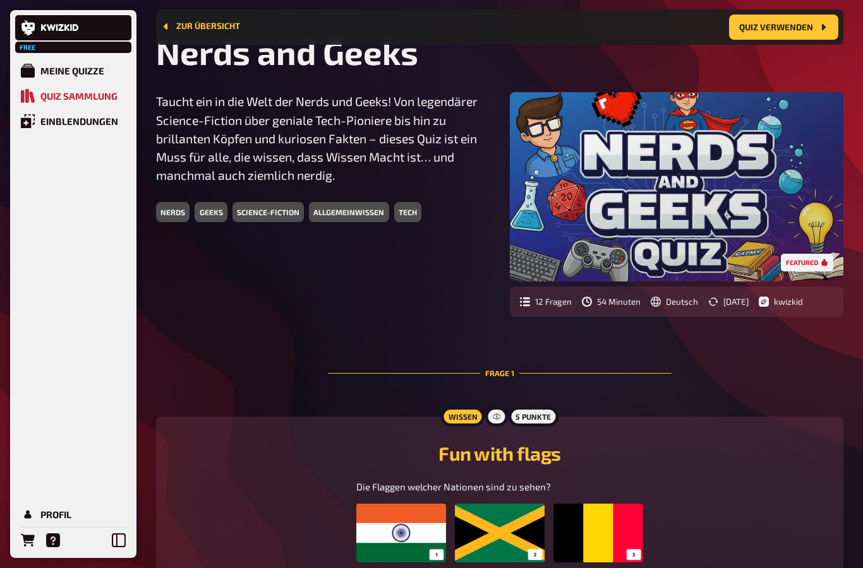
scroll to position [0, 0]
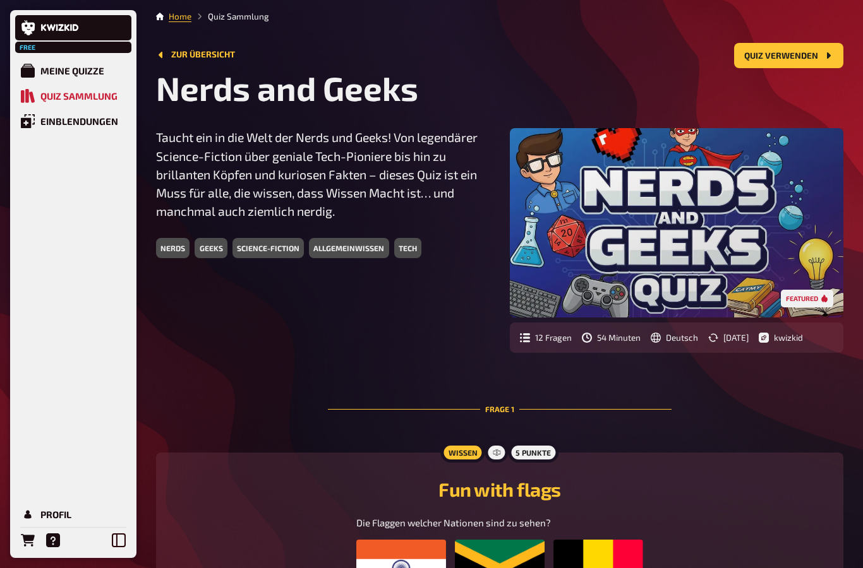
click at [623, 337] on div "54 Minuten" at bounding box center [611, 338] width 59 height 10
click at [795, 301] on div "Featured" at bounding box center [676, 222] width 333 height 189
click at [257, 251] on div "science-fiction" at bounding box center [267, 248] width 71 height 20
click at [250, 253] on div "science-fiction" at bounding box center [267, 248] width 71 height 20
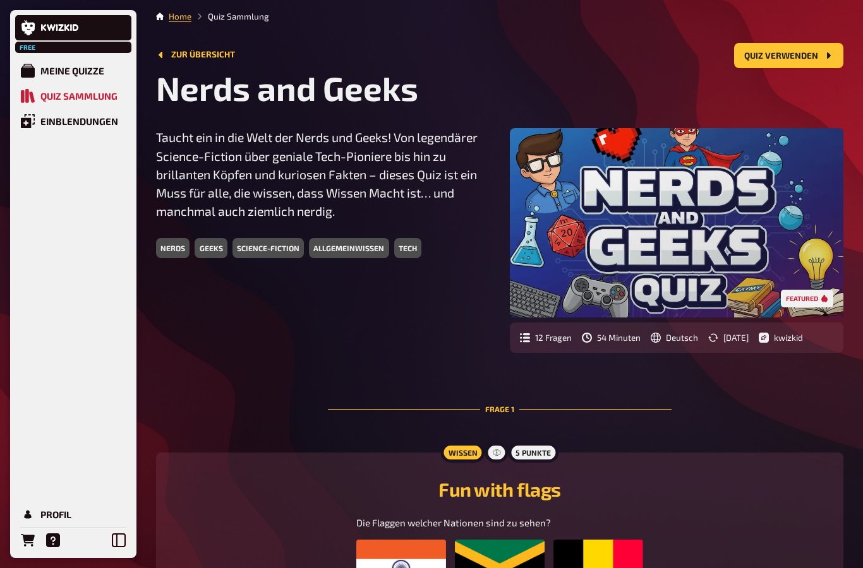
click at [250, 253] on div "science-fiction" at bounding box center [267, 248] width 71 height 20
